Goal: Use online tool/utility: Utilize a website feature to perform a specific function

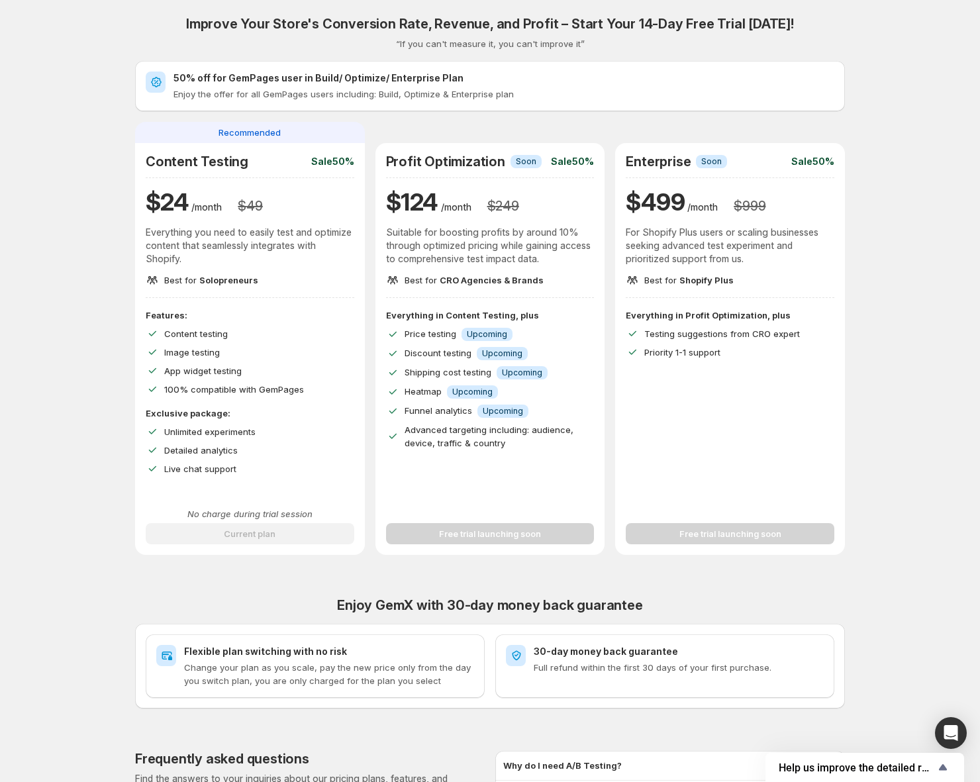
click at [717, 8] on div "Improve Your Store's Conversion Rate, Revenue, and Profit – Start Your 14-Day F…" at bounding box center [490, 471] width 948 height 943
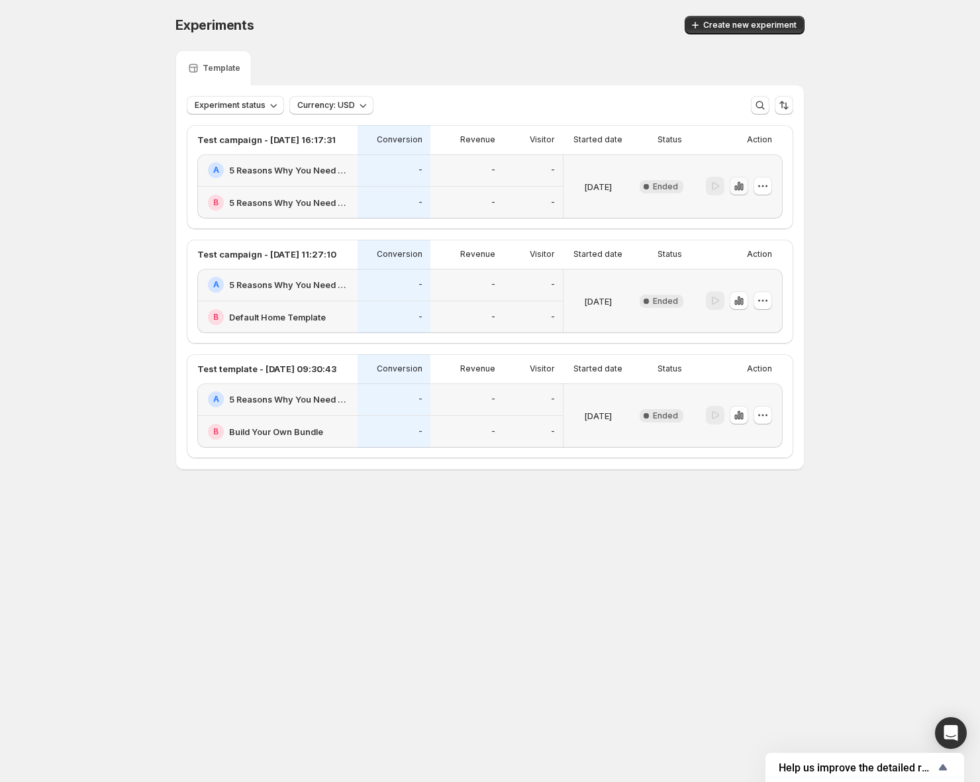
click at [740, 187] on icon "button" at bounding box center [739, 186] width 3 height 9
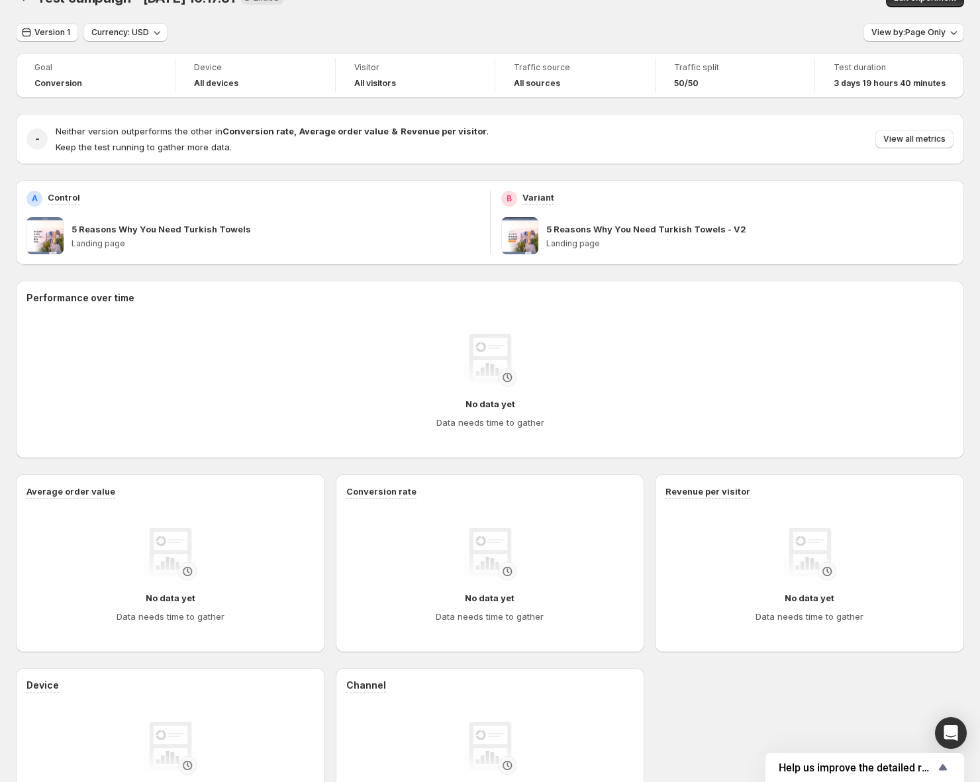
scroll to position [28, 0]
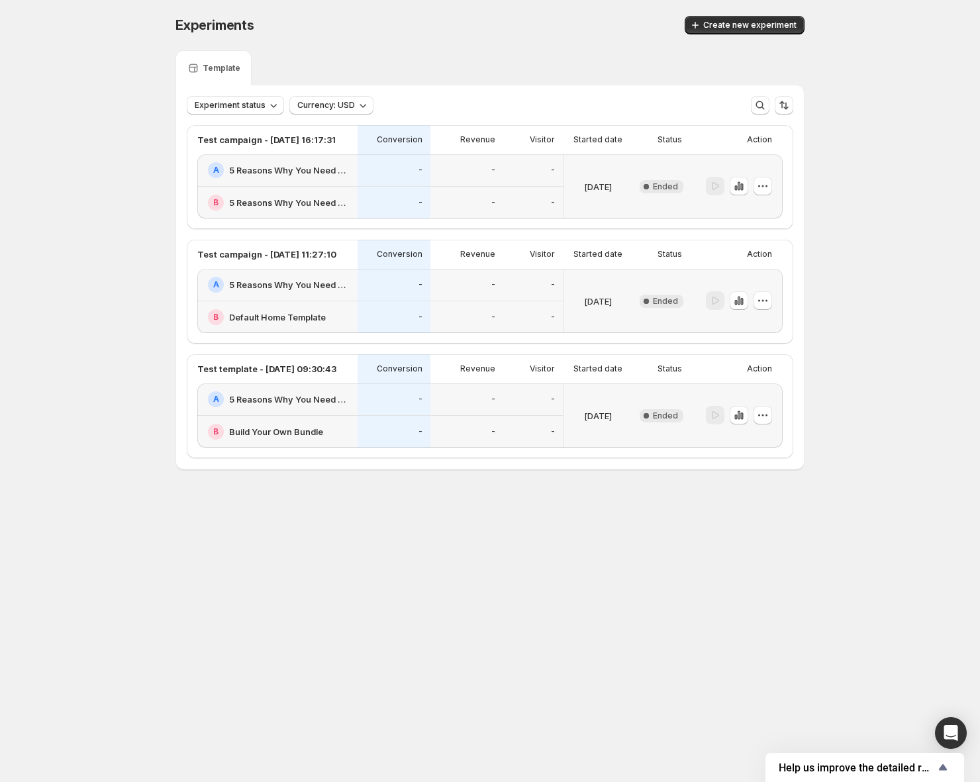
click at [876, 336] on div "Experiments. This page is ready Experiments Create new experiment Template Expe…" at bounding box center [490, 270] width 980 height 541
click at [720, 19] on button "Create new experiment" at bounding box center [745, 25] width 120 height 19
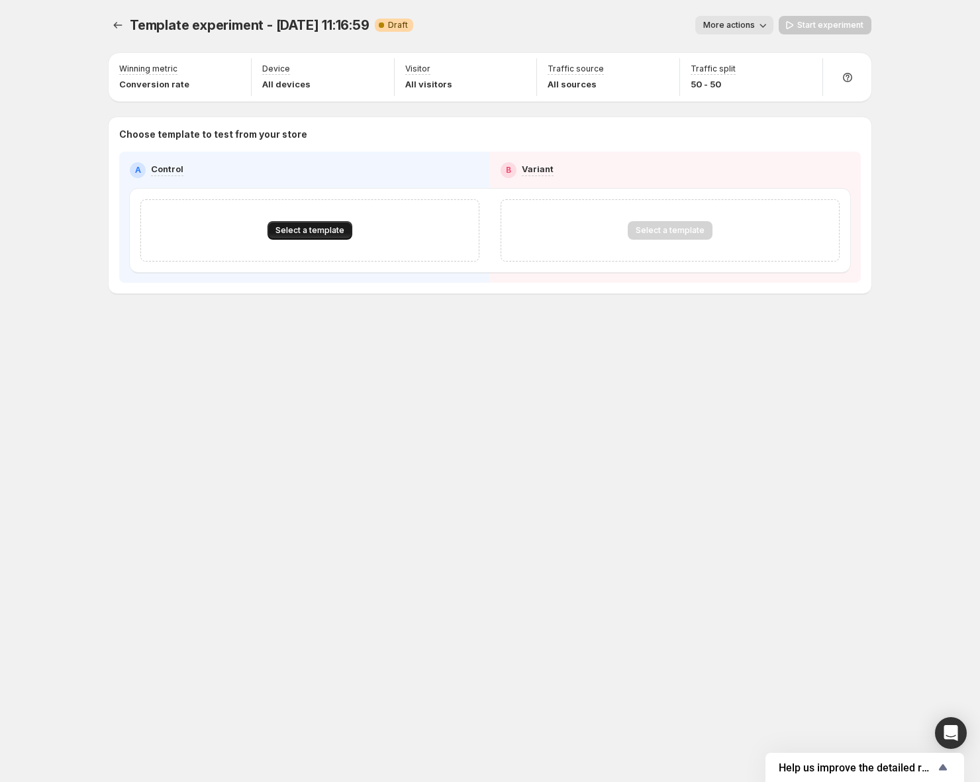
click at [313, 228] on span "Select a template" at bounding box center [310, 230] width 69 height 11
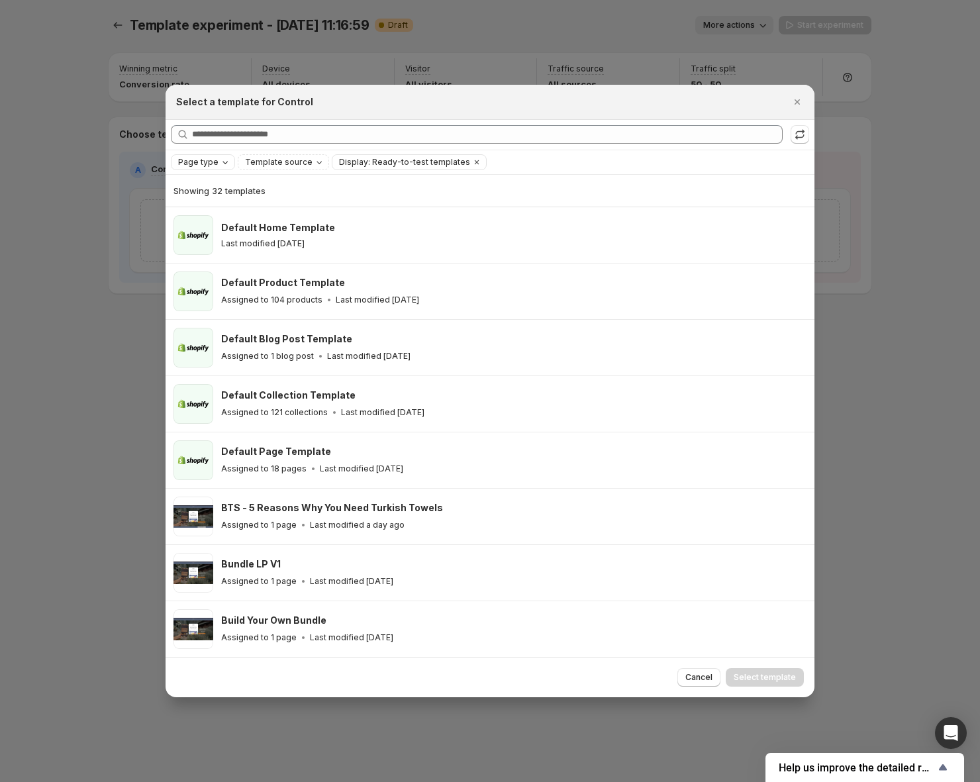
click at [202, 161] on span "Page type" at bounding box center [198, 162] width 40 height 11
click at [198, 204] on span "Home page" at bounding box center [220, 203] width 48 height 11
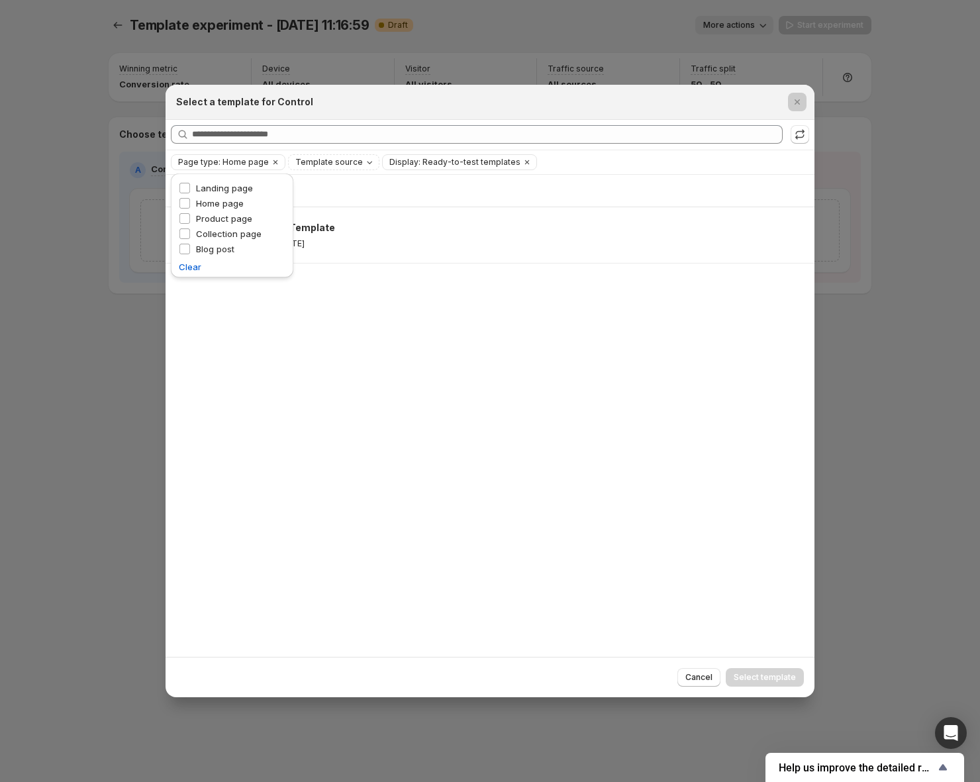
click at [103, 278] on div at bounding box center [490, 391] width 980 height 782
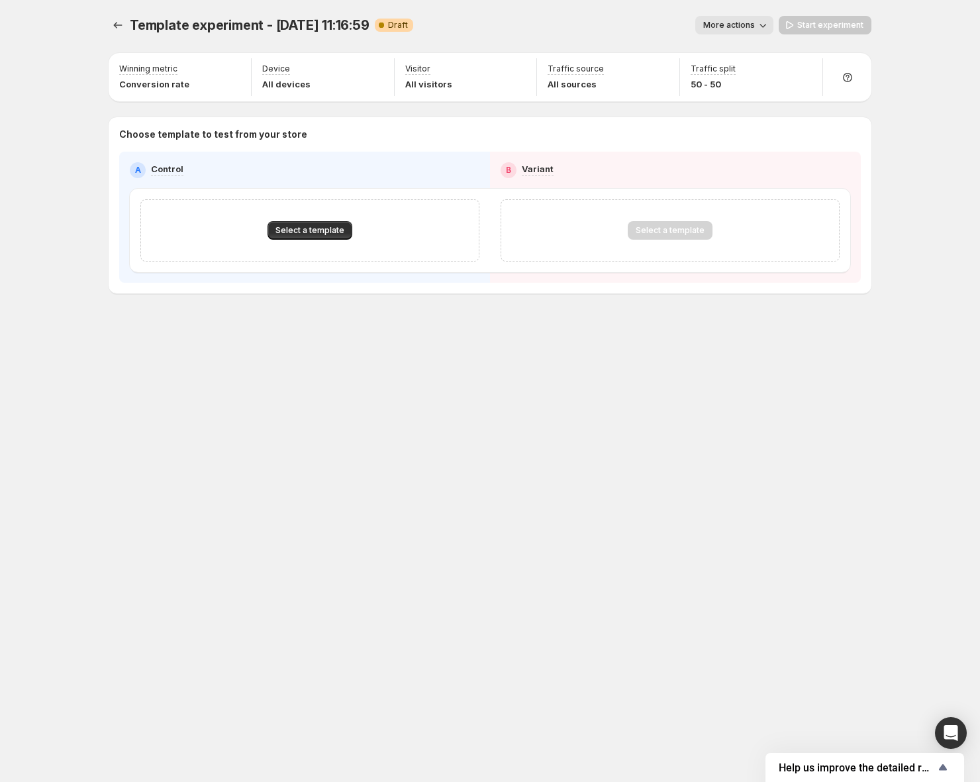
click at [225, 223] on div "Select a template" at bounding box center [309, 230] width 295 height 19
click at [305, 228] on span "Select a template" at bounding box center [310, 230] width 69 height 11
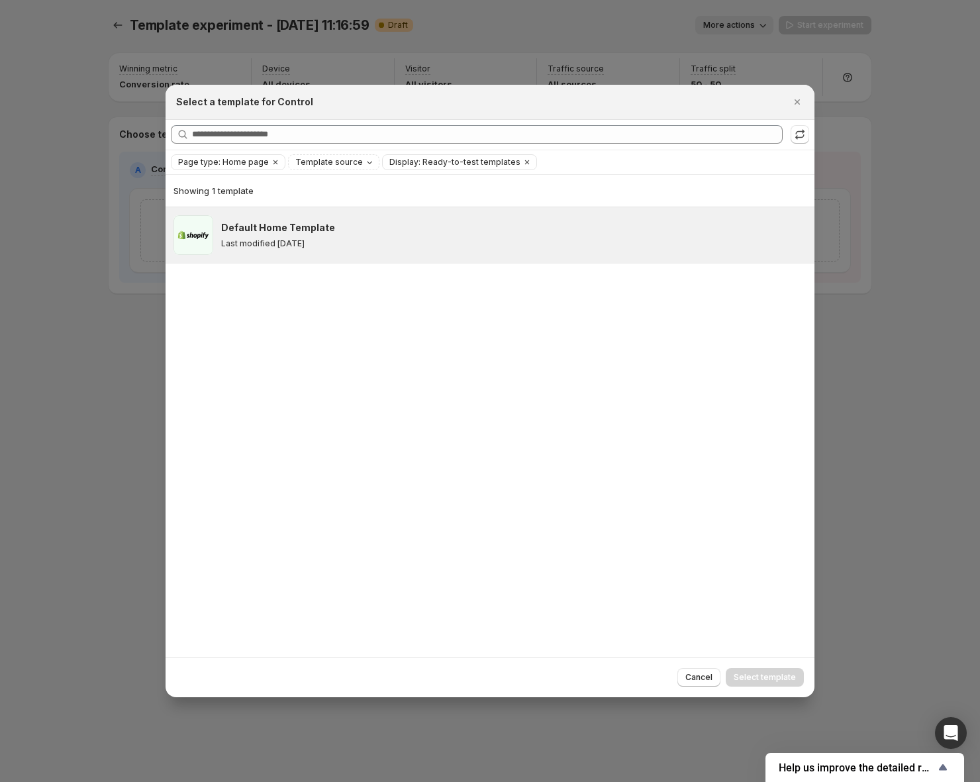
click at [293, 223] on h3 "Default Home Template" at bounding box center [278, 227] width 114 height 13
click at [797, 105] on icon "Close" at bounding box center [797, 101] width 13 height 13
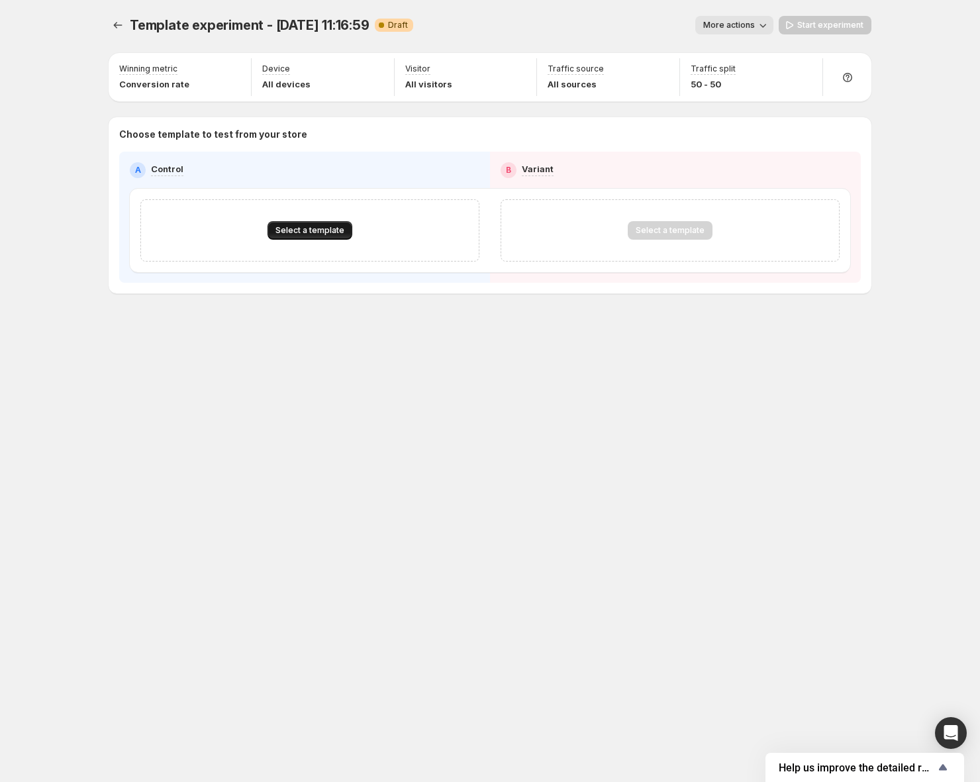
click at [327, 222] on button "Select a template" at bounding box center [310, 230] width 85 height 19
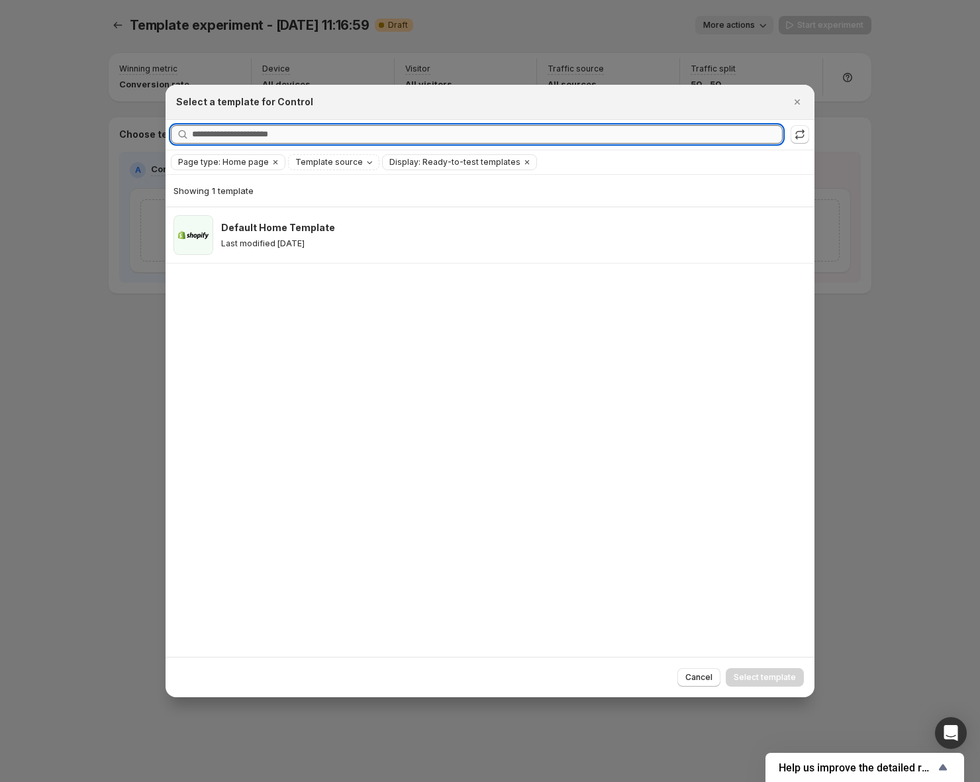
click at [223, 134] on input "Searching all templates" at bounding box center [487, 134] width 591 height 19
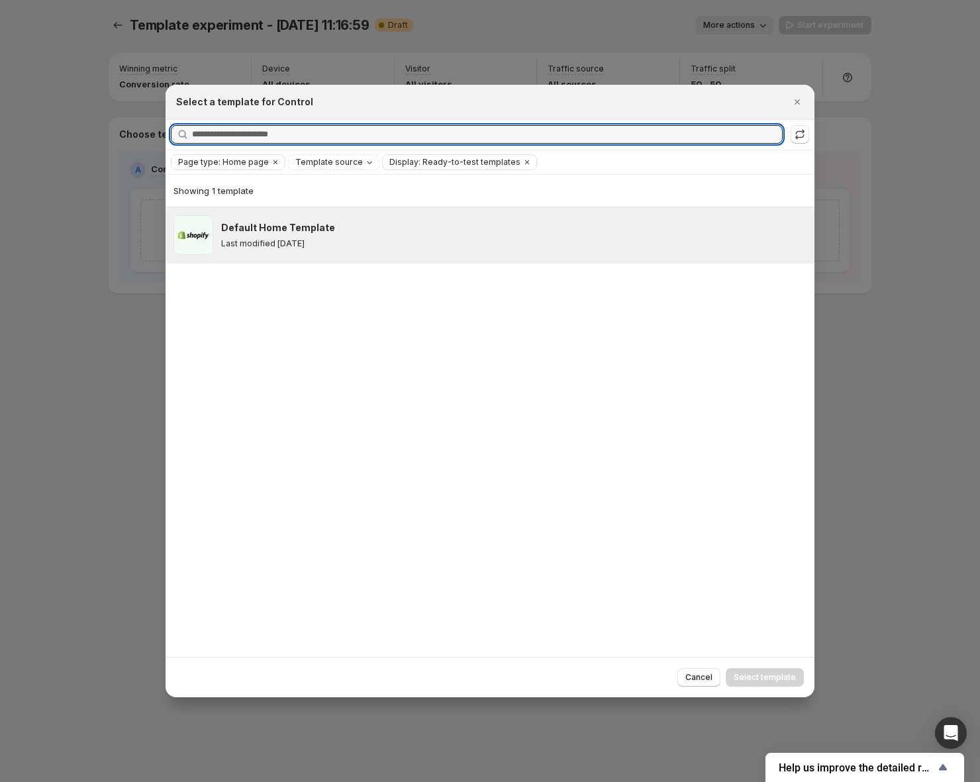
click at [226, 217] on div "Default Home Template Last modified [DATE]" at bounding box center [513, 235] width 585 height 40
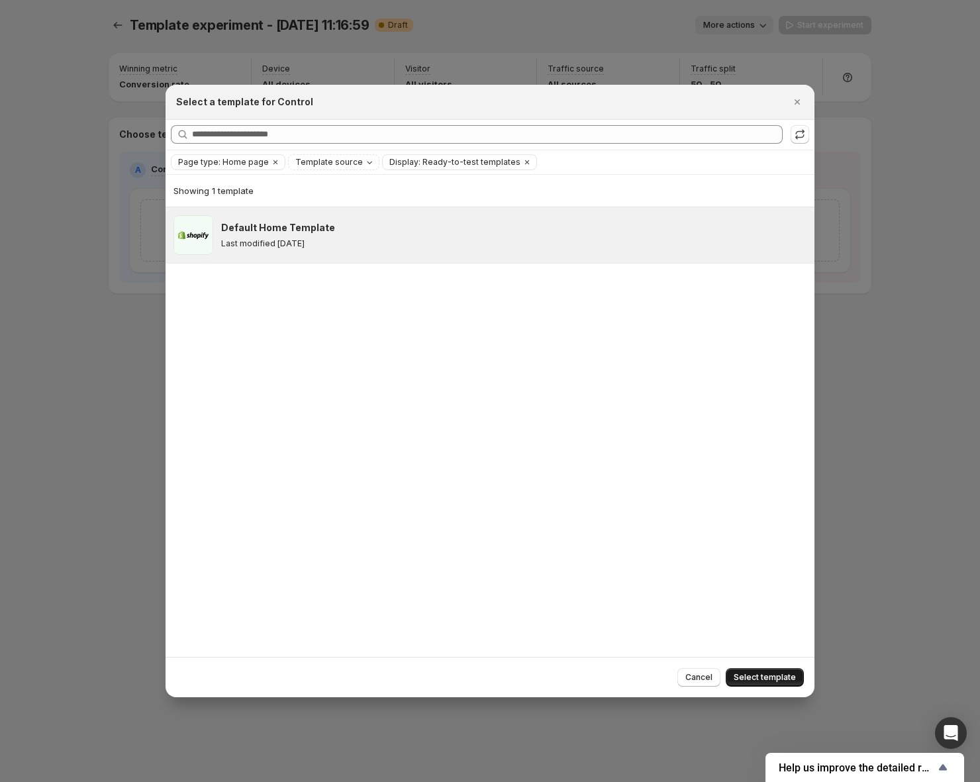
click at [779, 672] on span "Select template" at bounding box center [765, 677] width 62 height 11
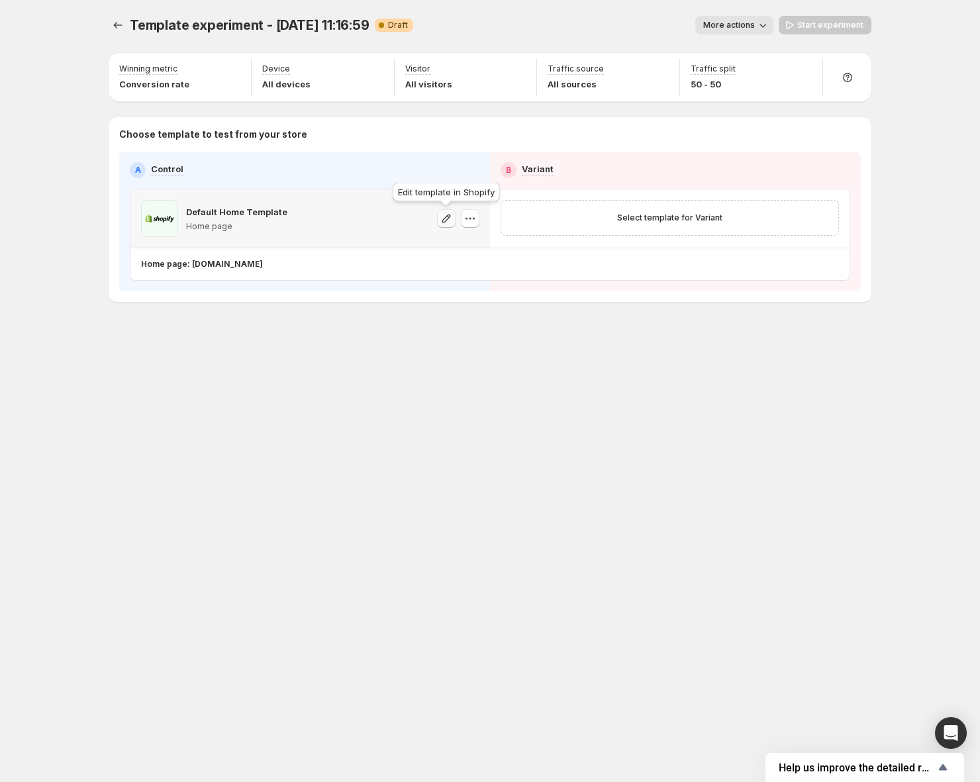
click at [444, 220] on icon "button" at bounding box center [446, 218] width 13 height 13
click at [574, 214] on div "Select template for Variant" at bounding box center [669, 218] width 321 height 19
click at [689, 210] on button "Select template for Variant" at bounding box center [669, 218] width 121 height 19
click at [805, 66] on icon "button" at bounding box center [805, 70] width 13 height 13
click at [942, 252] on div "Template experiment - [DATE] 11:16:59. This page is ready Template experiment -…" at bounding box center [490, 391] width 980 height 782
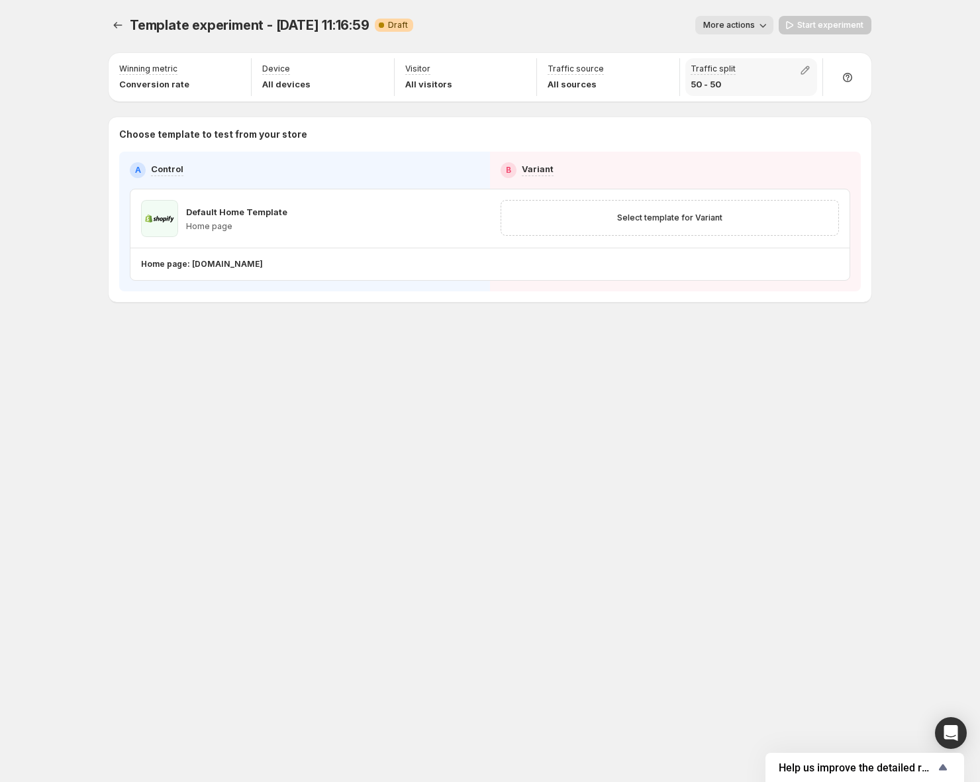
click at [739, 79] on div "Traffic split 50 - 50" at bounding box center [751, 77] width 132 height 38
click at [562, 0] on div "Template experiment - [DATE] 11:16:59. This page is ready Template experiment -…" at bounding box center [490, 25] width 763 height 50
click at [807, 71] on icon "button" at bounding box center [805, 70] width 13 height 13
click at [532, 37] on div "Template experiment - [DATE] 11:16:59. This page is ready Template experiment -…" at bounding box center [490, 25] width 763 height 50
click at [804, 61] on button "button" at bounding box center [805, 70] width 19 height 19
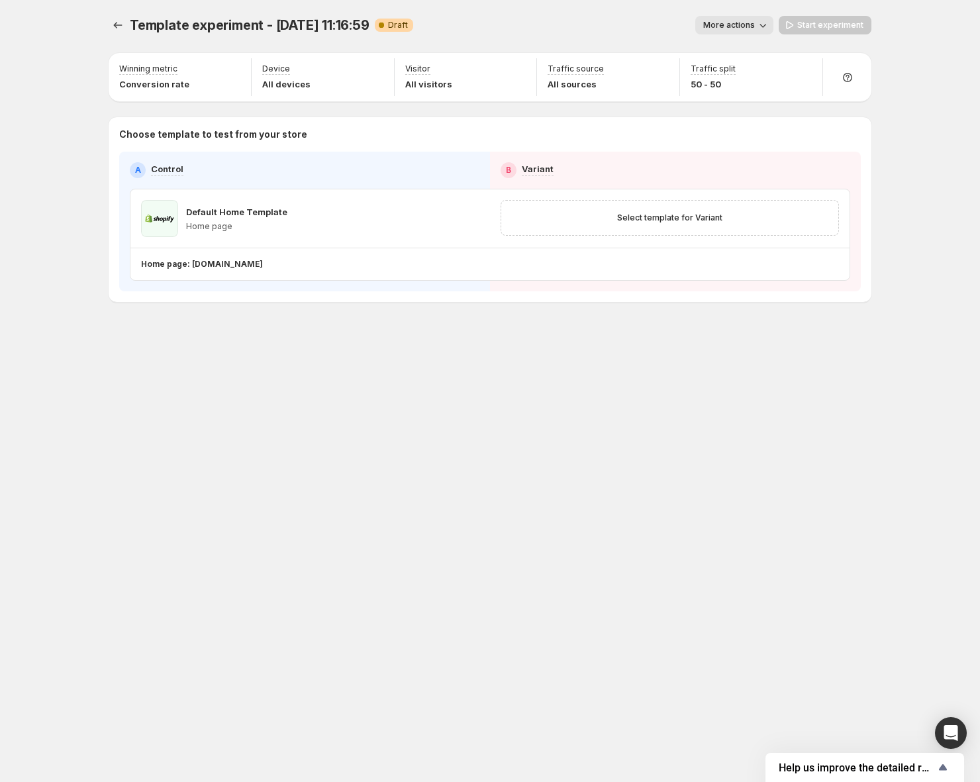
click at [521, 393] on div "Template experiment - [DATE] 11:16:59. This page is ready Template experiment -…" at bounding box center [490, 391] width 795 height 782
